Goal: Feedback & Contribution: Leave review/rating

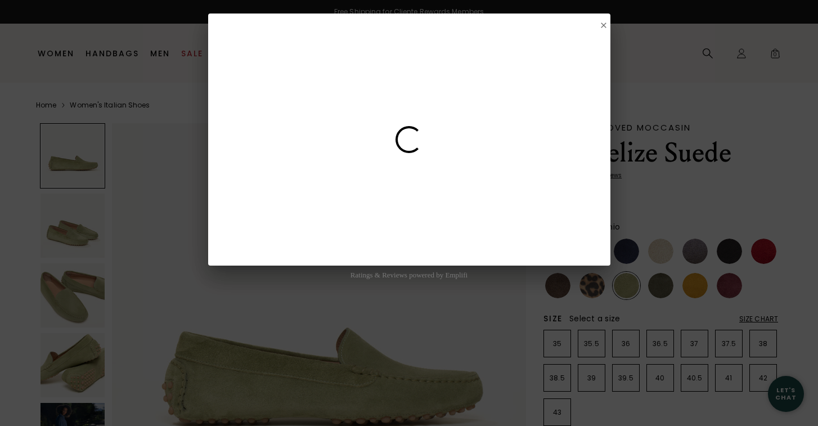
select select "2"
select select "US"
select select "CA"
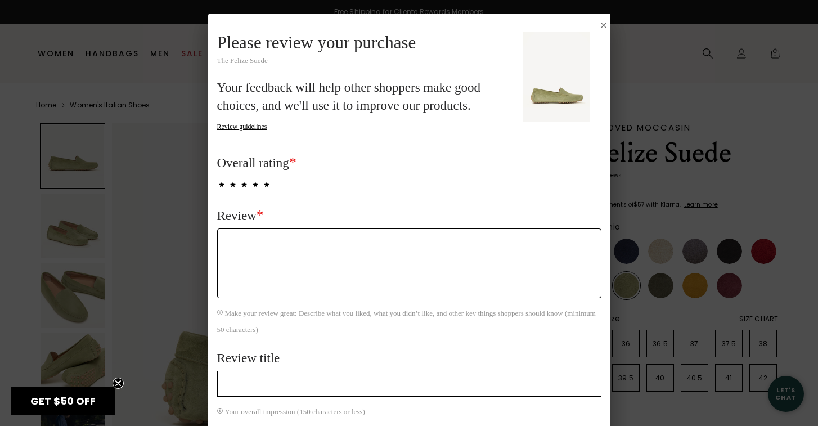
click at [236, 244] on textarea "Review *" at bounding box center [409, 264] width 384 height 70
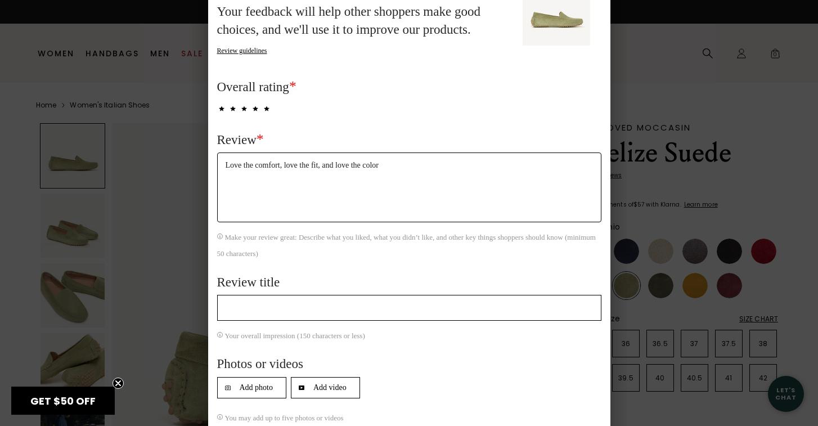
type textarea "Love the comfort, love the fit, and love the color"
click at [234, 308] on input "Review title" at bounding box center [409, 308] width 384 height 26
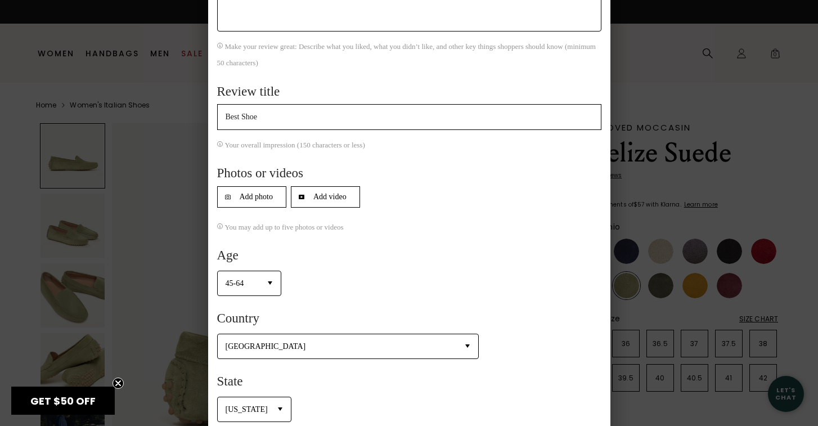
scroll to position [312, 0]
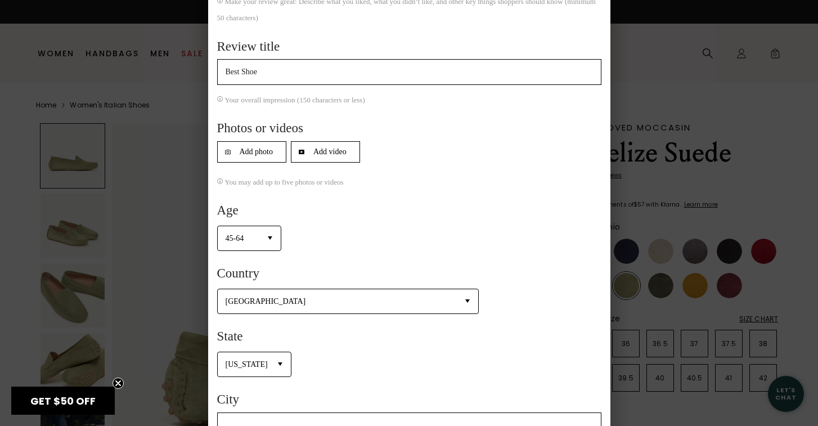
type input "Best Shoe"
click at [260, 359] on select "Select one [US_STATE] [US_STATE] [US_STATE] [US_STATE] [US_STATE] [US_STATE] [U…" at bounding box center [254, 364] width 73 height 25
select select "AZ"
click at [218, 352] on select "Select one [US_STATE] [US_STATE] [US_STATE] [US_STATE] [US_STATE] [US_STATE] [U…" at bounding box center [254, 364] width 73 height 25
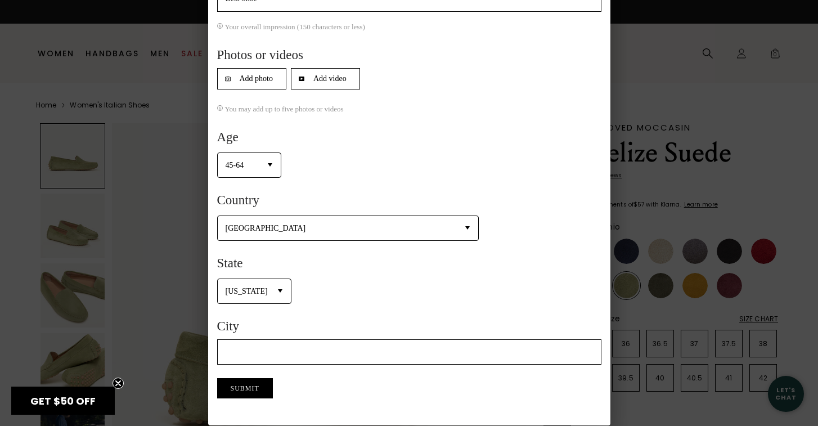
scroll to position [401, 0]
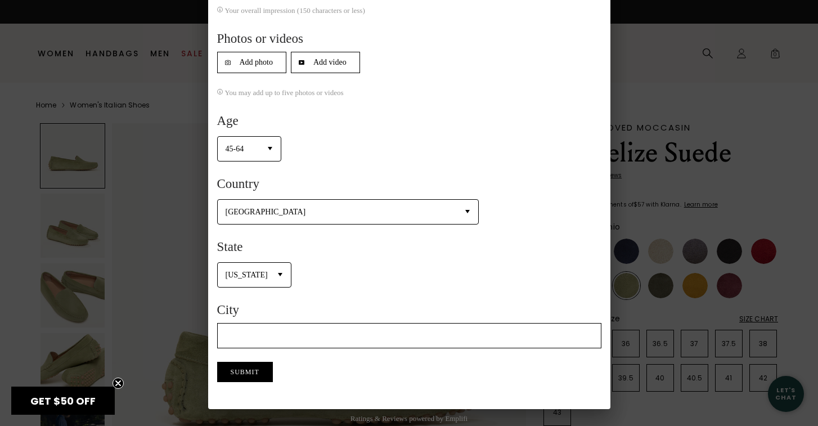
click at [257, 368] on button "Submit" at bounding box center [245, 372] width 56 height 20
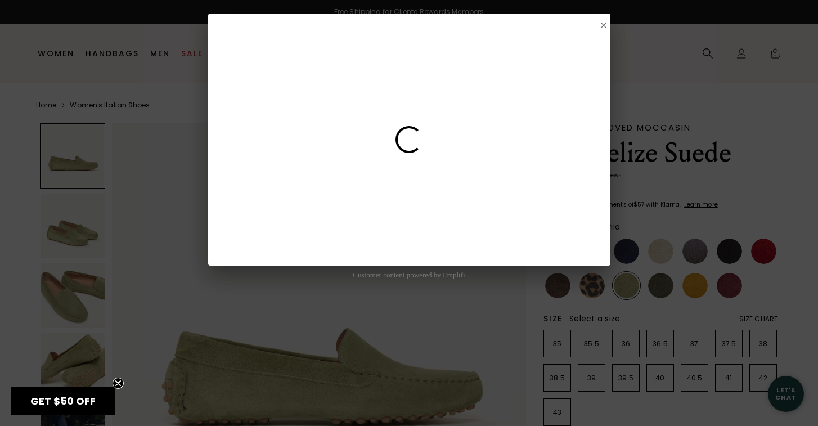
scroll to position [0, 0]
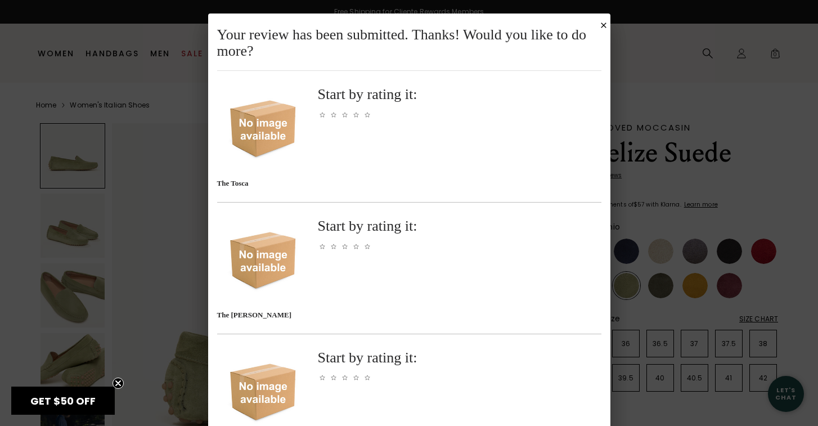
click at [603, 26] on icon "Close Submission Modal" at bounding box center [604, 26] width 6 height 6
